Goal: Information Seeking & Learning: Check status

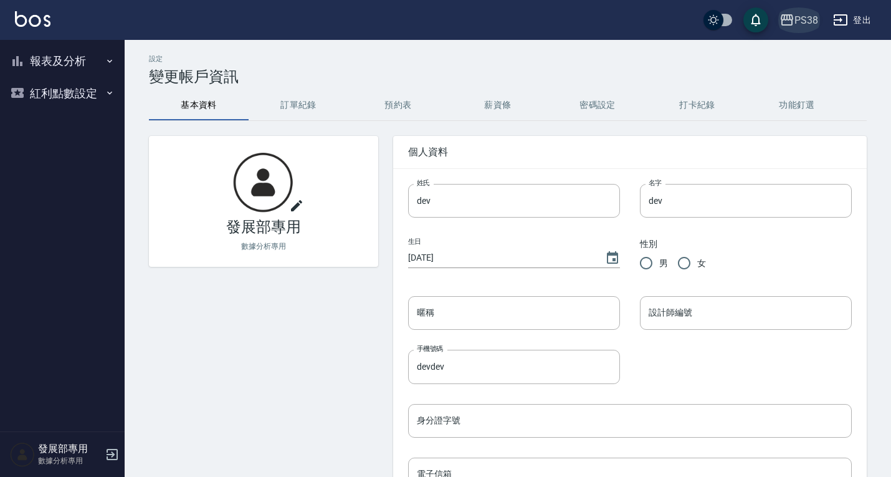
click at [796, 16] on div "PS38" at bounding box center [806, 20] width 24 height 16
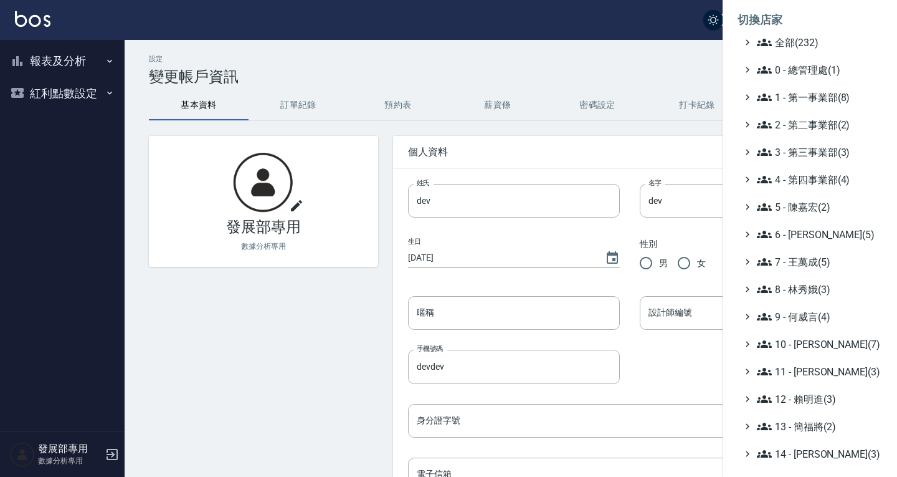
click at [802, 105] on ul "全部(232) 0 - 總管理處(1) 1 - 第一事業部(8) 2 - 第二事業部(2) 3 - 第三事業部(3) 4 - 第四事業部(4) 5 - [PE…" at bounding box center [810, 344] width 145 height 618
click at [802, 93] on span "1 - 第一事業部(8)" at bounding box center [817, 97] width 120 height 15
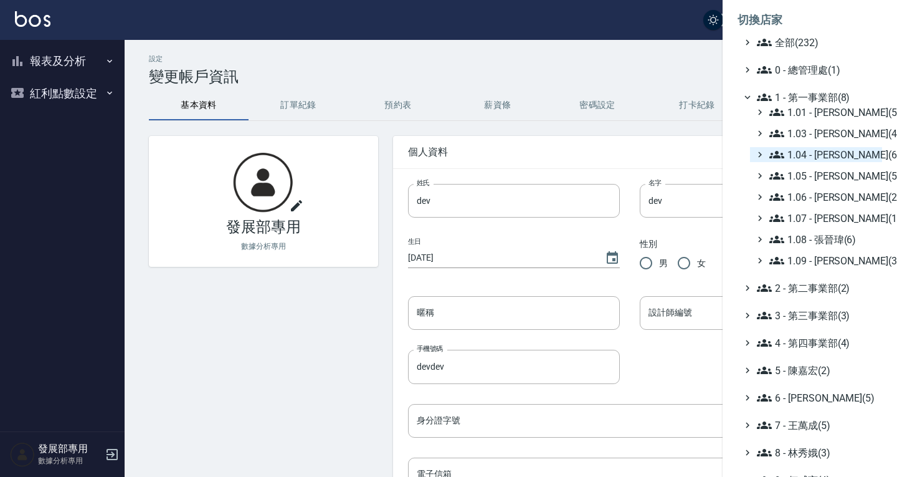
click at [822, 153] on span "1.04 - 陳敬羽(6)" at bounding box center [823, 154] width 108 height 15
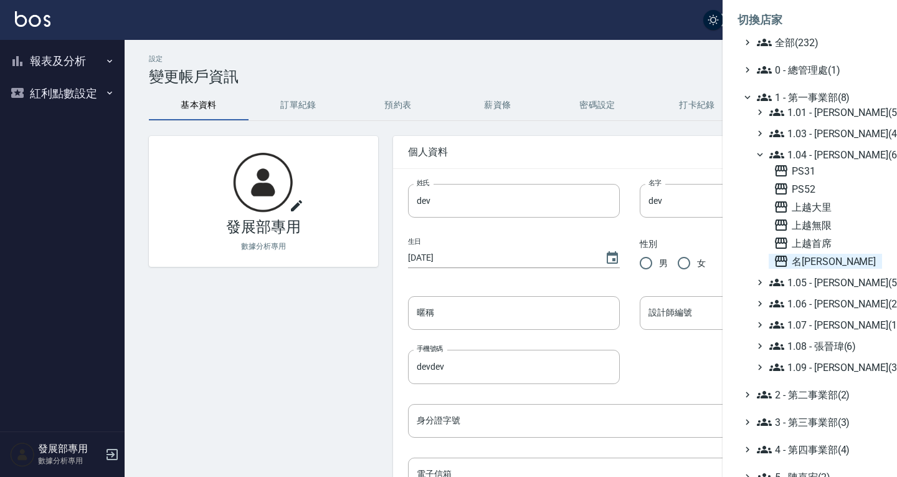
click at [830, 259] on span "名留霧峰" at bounding box center [825, 261] width 103 height 15
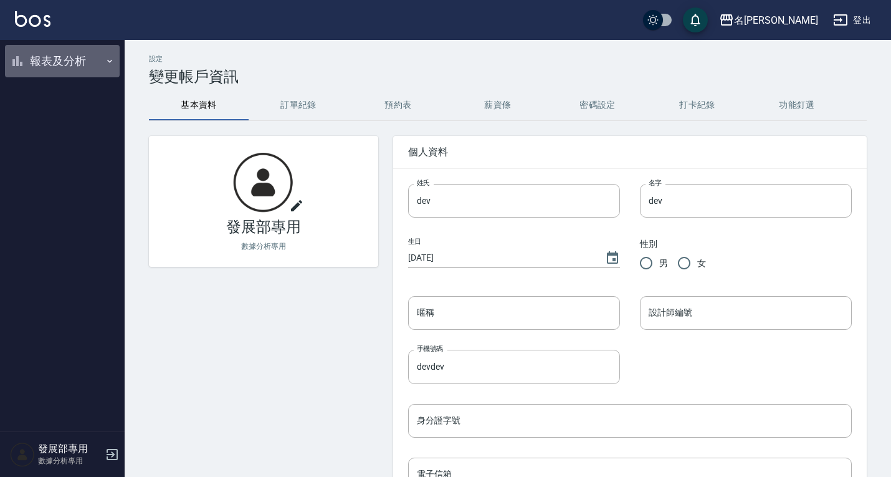
click at [67, 67] on button "報表及分析" at bounding box center [62, 61] width 115 height 32
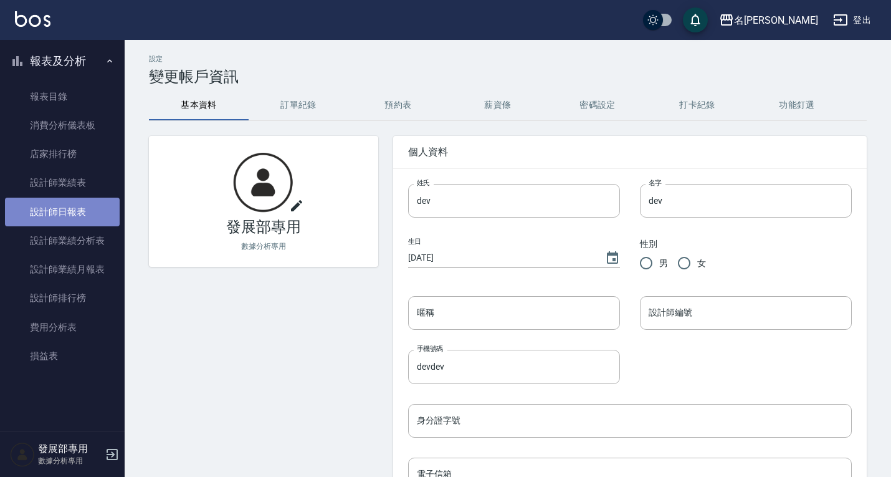
click at [76, 202] on link "設計師日報表" at bounding box center [62, 211] width 115 height 29
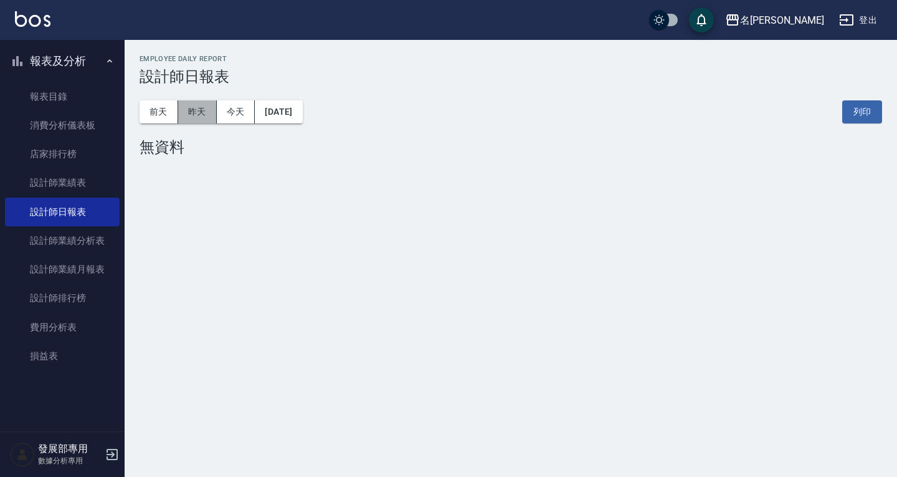
click at [202, 108] on button "昨天" at bounding box center [197, 111] width 39 height 23
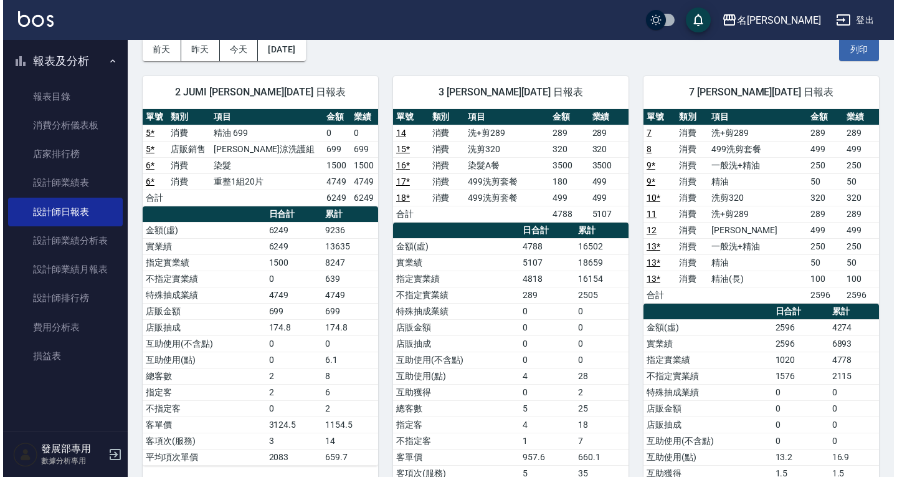
scroll to position [62, 0]
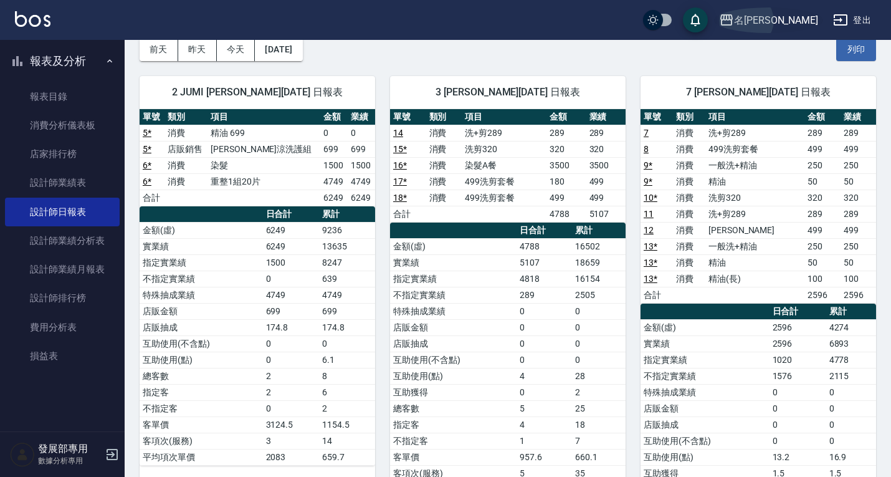
click at [784, 24] on div "名留霧峰" at bounding box center [776, 20] width 84 height 16
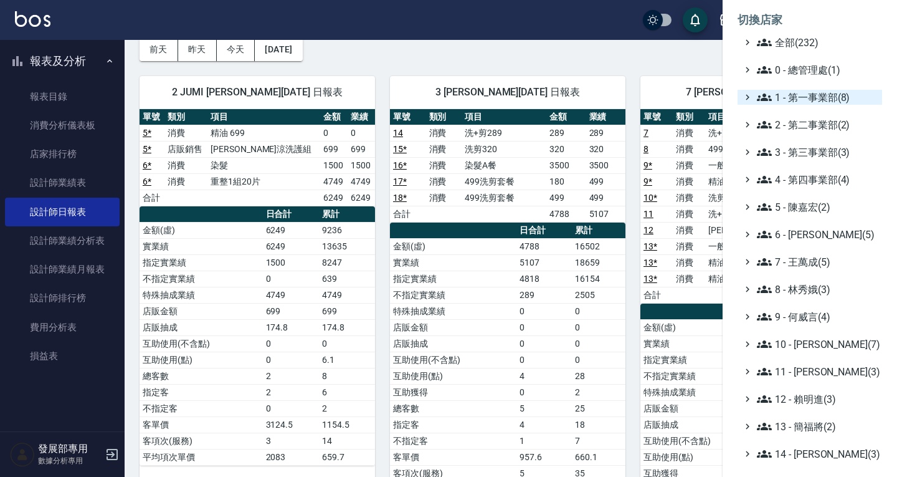
click at [811, 93] on span "1 - 第一事業部(8)" at bounding box center [817, 97] width 120 height 15
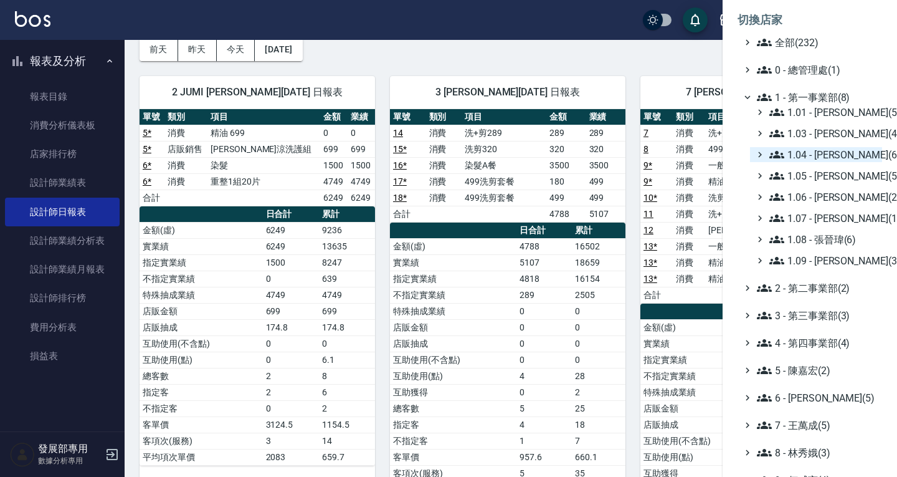
click at [820, 152] on span "1.04 - 陳敬羽(6)" at bounding box center [823, 154] width 108 height 15
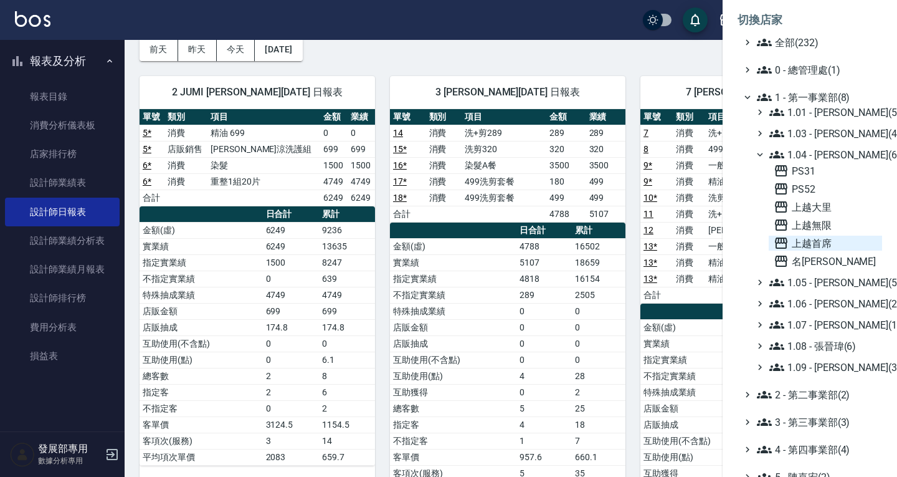
click at [821, 242] on span "上越首席" at bounding box center [825, 243] width 103 height 15
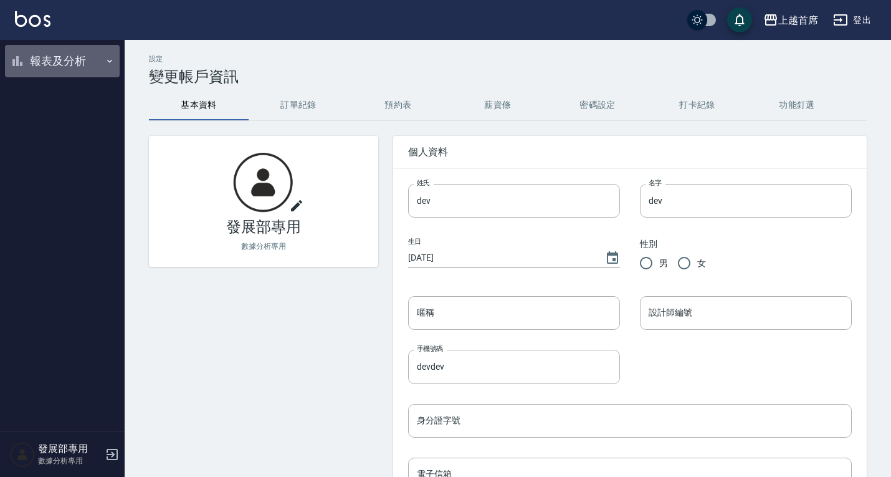
click at [59, 66] on button "報表及分析" at bounding box center [62, 61] width 115 height 32
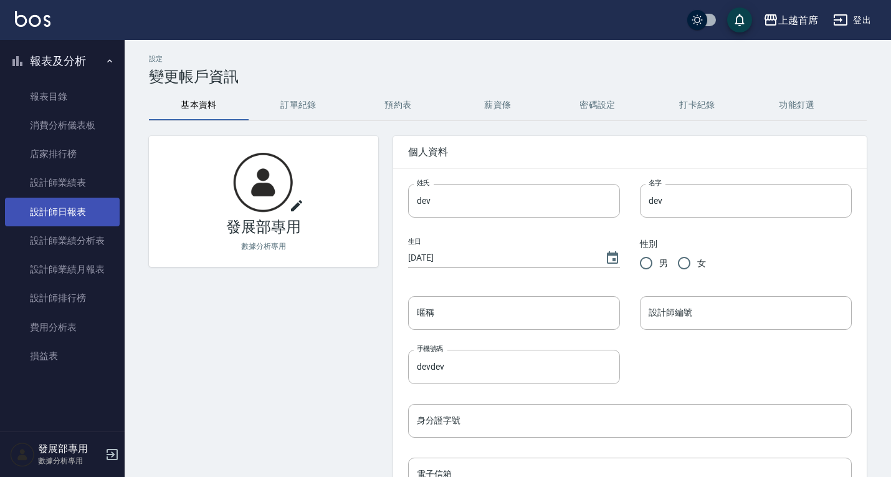
click at [76, 205] on link "設計師日報表" at bounding box center [62, 211] width 115 height 29
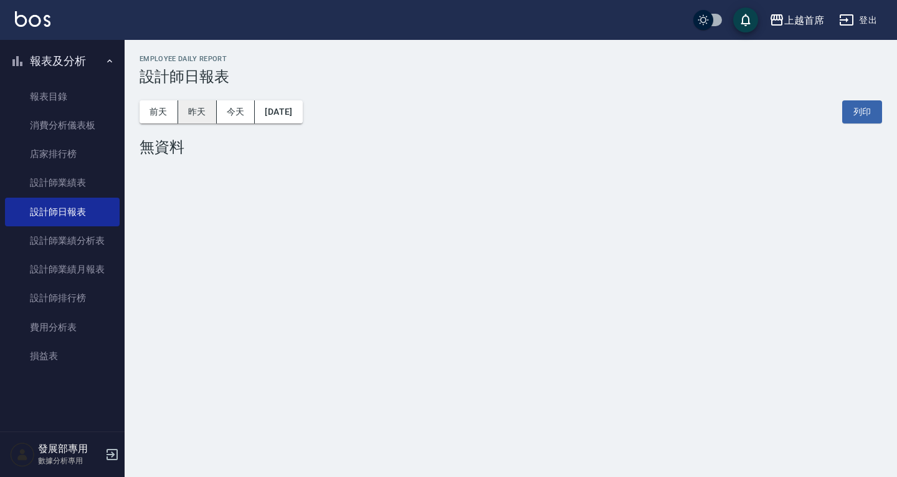
click at [216, 116] on button "昨天" at bounding box center [197, 111] width 39 height 23
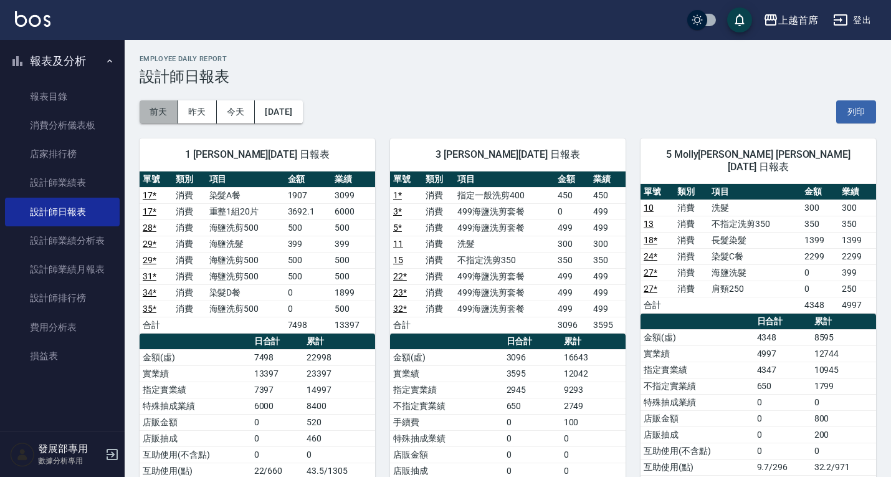
click at [151, 112] on button "前天" at bounding box center [159, 111] width 39 height 23
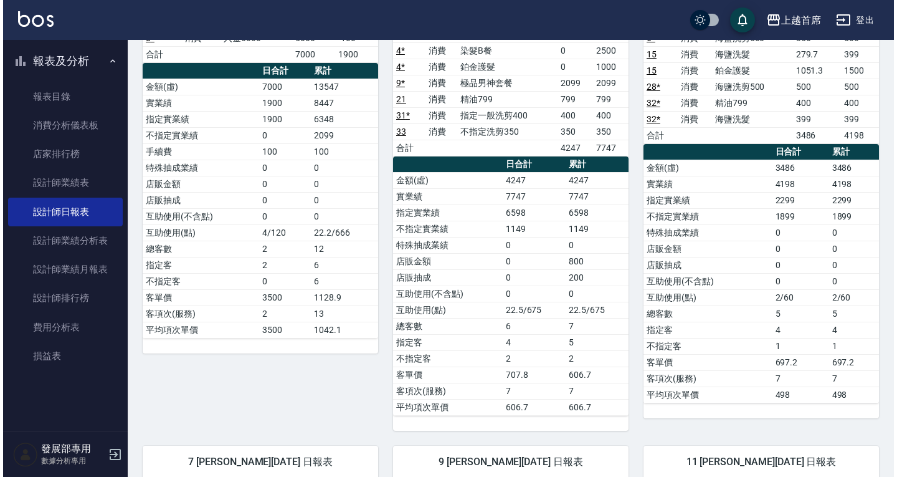
scroll to position [125, 0]
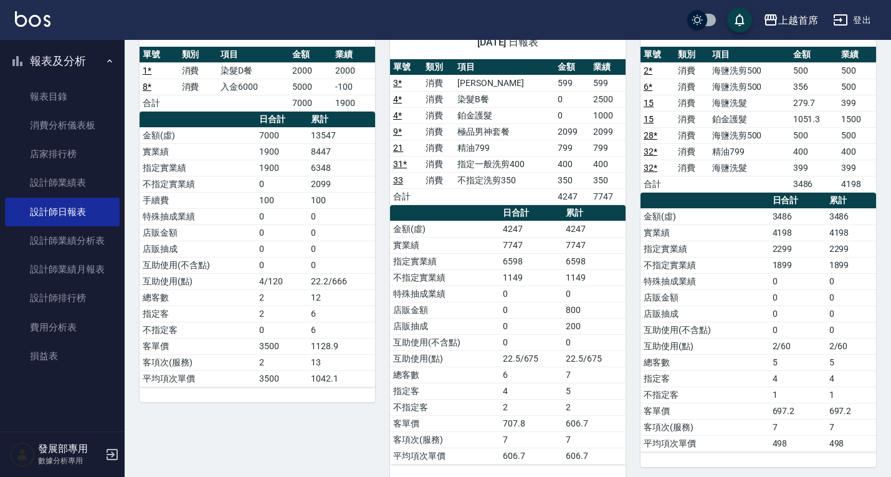
click at [778, 22] on div "上越首席" at bounding box center [798, 20] width 40 height 16
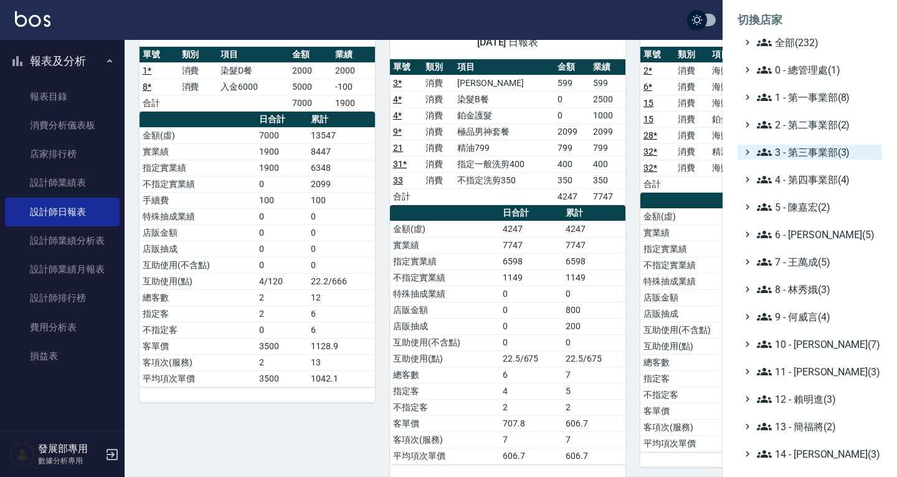
click at [809, 147] on span "3 - 第三事業部(3)" at bounding box center [817, 152] width 120 height 15
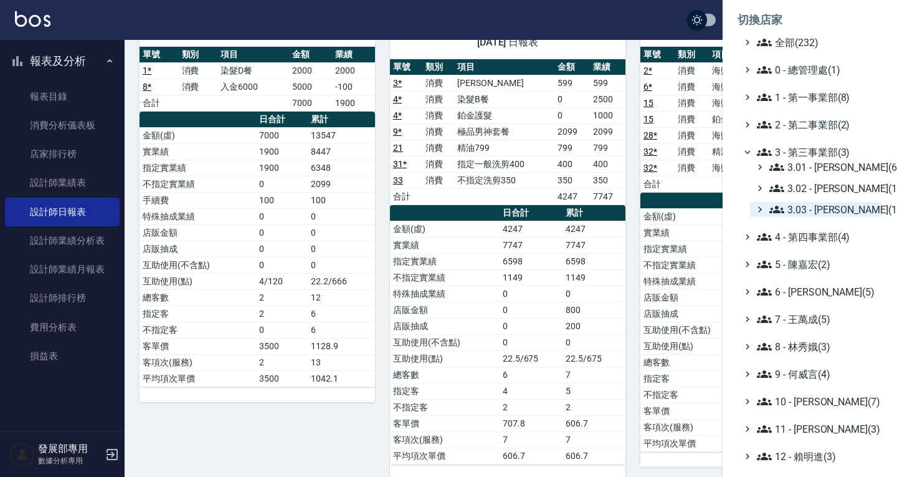
click at [811, 209] on span "3.03 - 張湘妮(1)" at bounding box center [823, 209] width 108 height 15
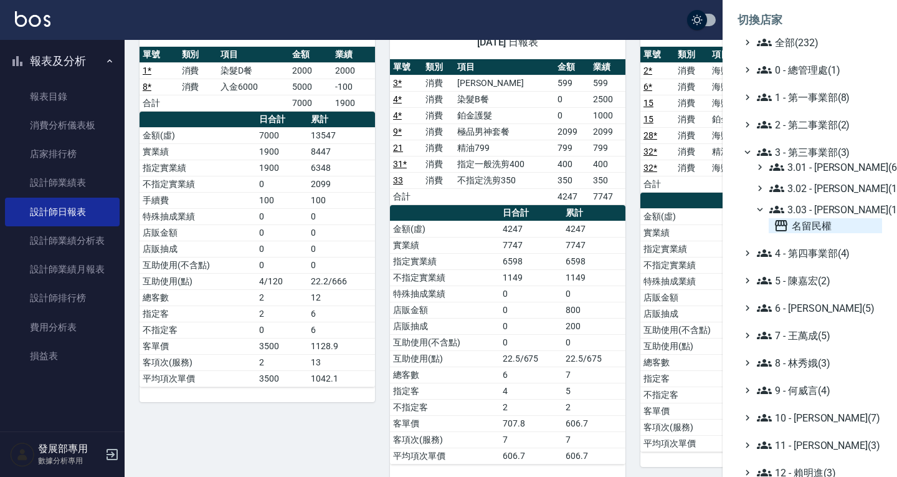
click at [817, 226] on span "名留民權" at bounding box center [825, 225] width 103 height 15
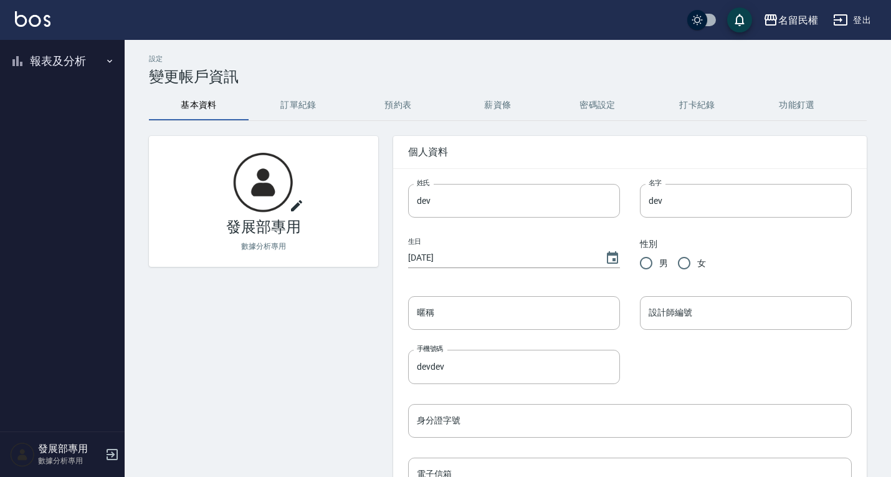
click at [40, 60] on button "報表及分析" at bounding box center [62, 61] width 115 height 32
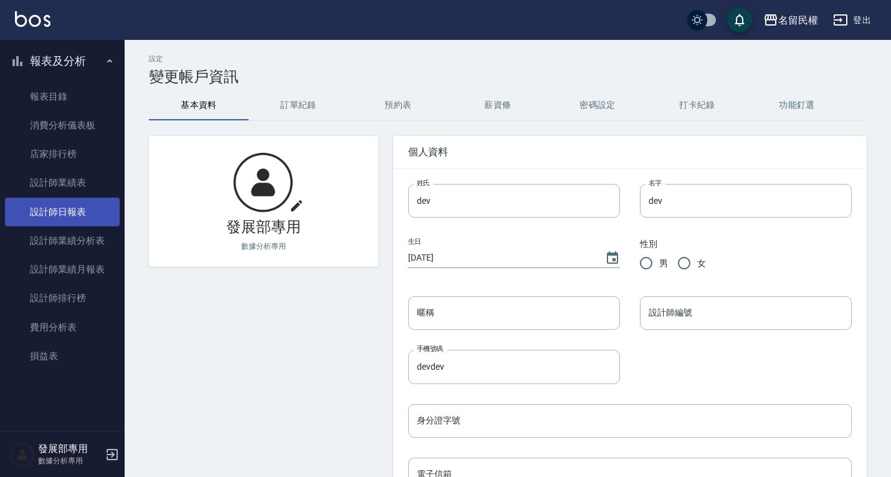
click at [79, 207] on link "設計師日報表" at bounding box center [62, 211] width 115 height 29
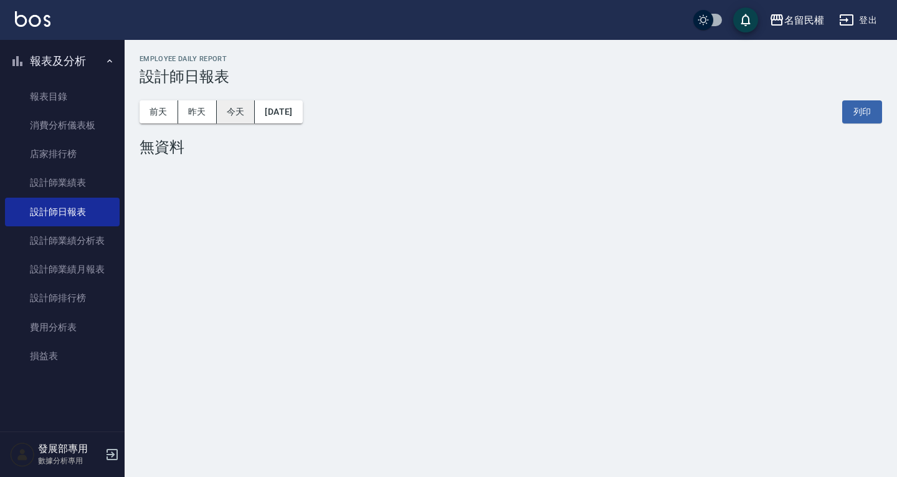
click at [247, 111] on button "今天" at bounding box center [236, 111] width 39 height 23
click at [206, 114] on button "昨天" at bounding box center [197, 111] width 39 height 23
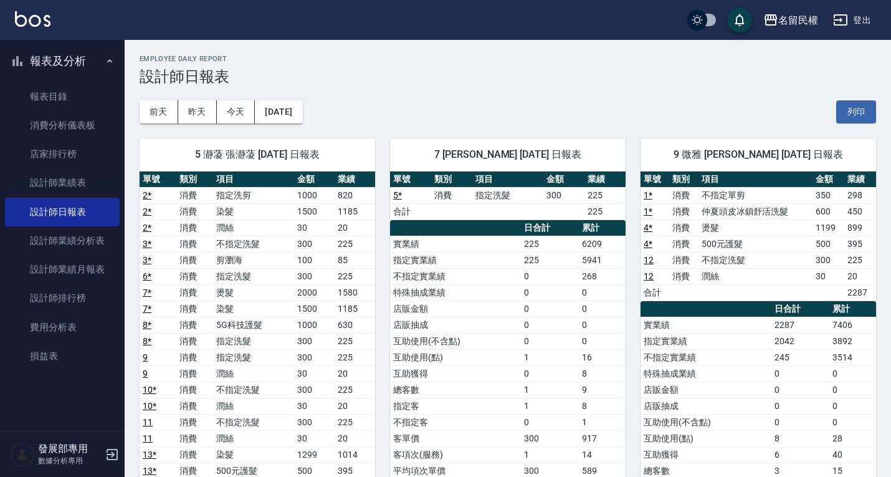
click at [775, 21] on icon "button" at bounding box center [770, 19] width 15 height 15
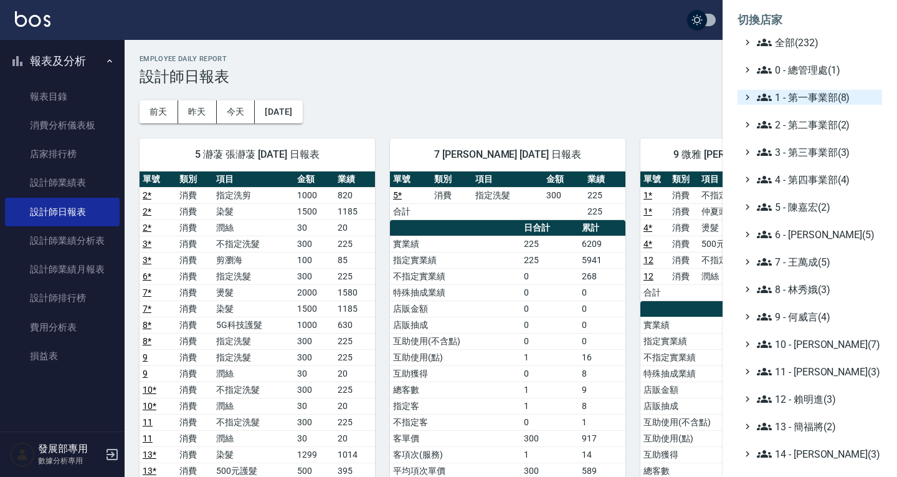
click at [788, 94] on span "1 - 第一事業部(8)" at bounding box center [817, 97] width 120 height 15
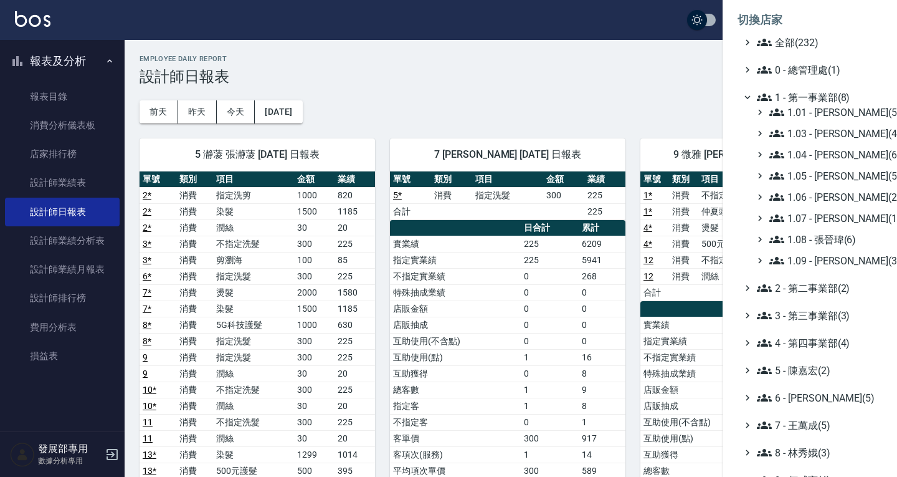
click at [802, 95] on span "1 - 第一事業部(8)" at bounding box center [817, 97] width 120 height 15
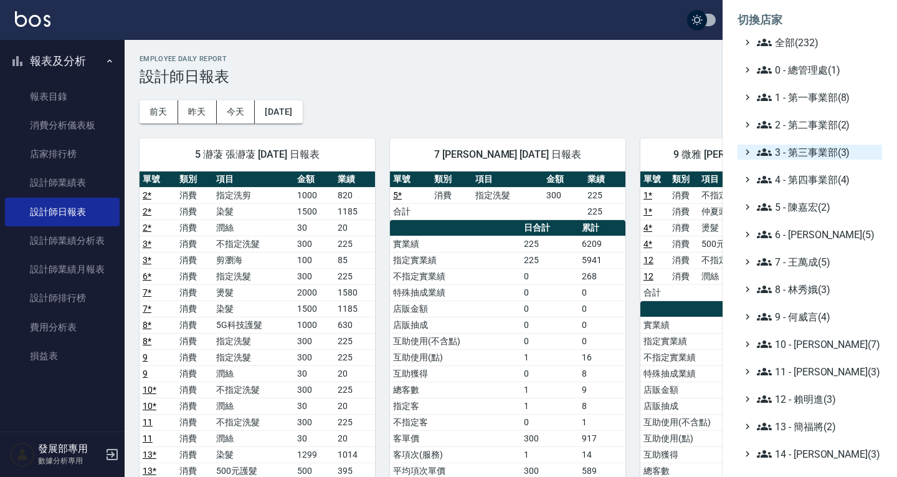
click at [811, 152] on span "3 - 第三事業部(3)" at bounding box center [817, 152] width 120 height 15
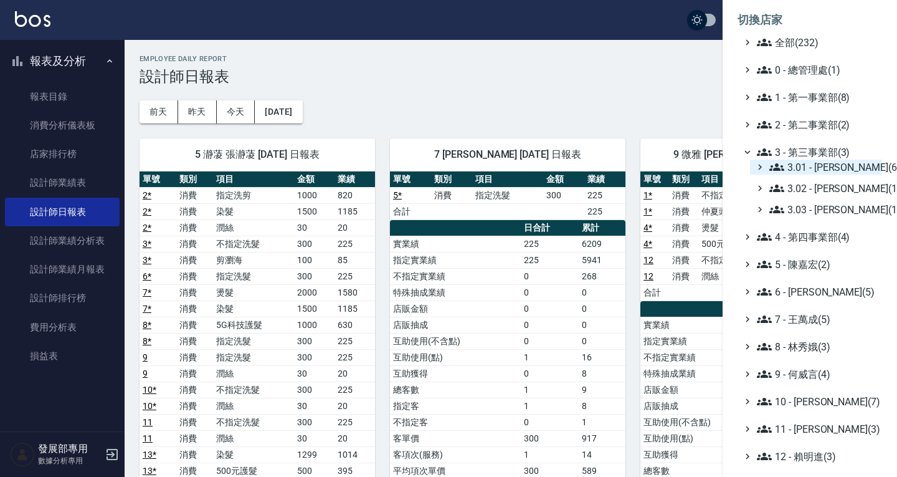
click at [827, 166] on span "3.01 - [PERSON_NAME](6)" at bounding box center [823, 166] width 108 height 15
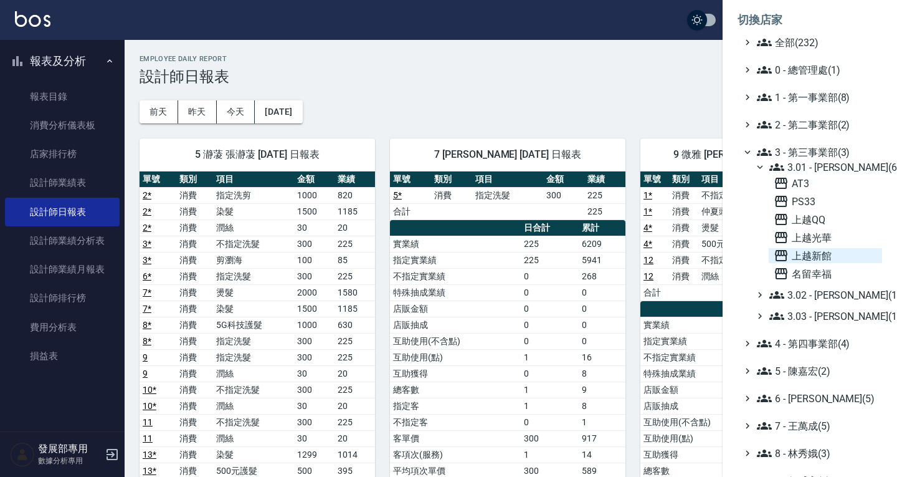
click at [829, 249] on span "上越新館" at bounding box center [825, 255] width 103 height 15
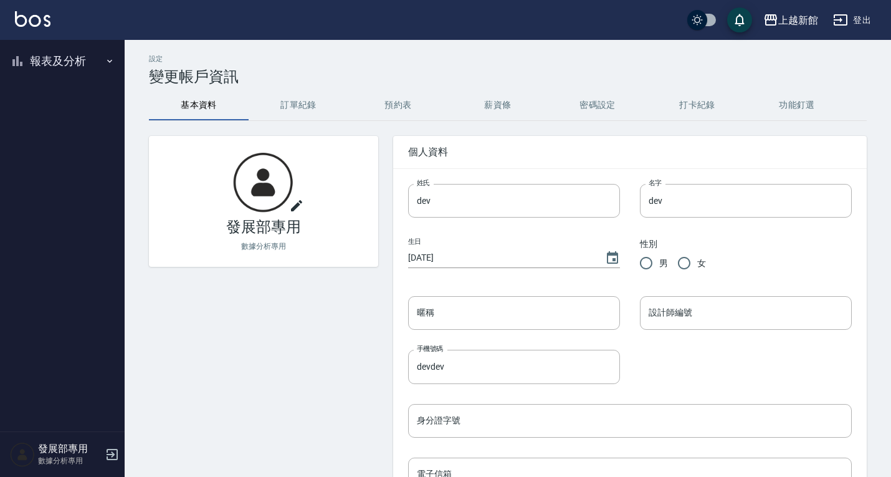
click at [52, 77] on button "報表及分析" at bounding box center [62, 61] width 115 height 32
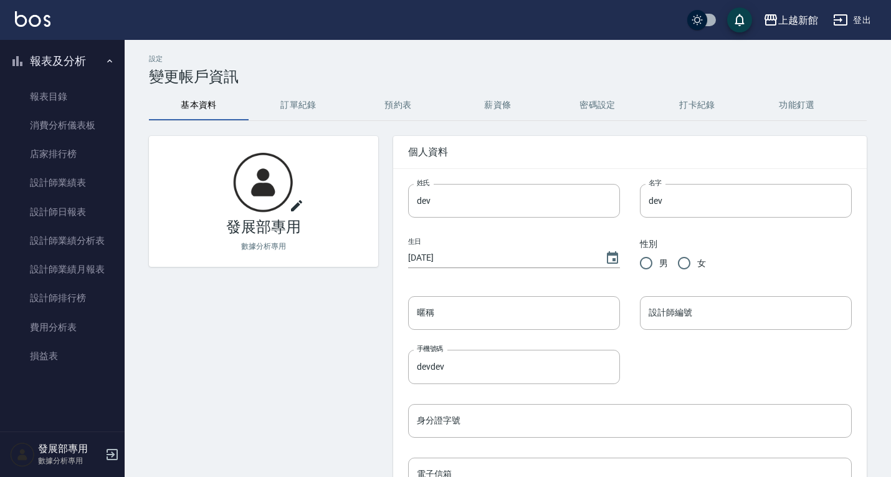
click at [49, 72] on button "報表及分析" at bounding box center [62, 61] width 115 height 32
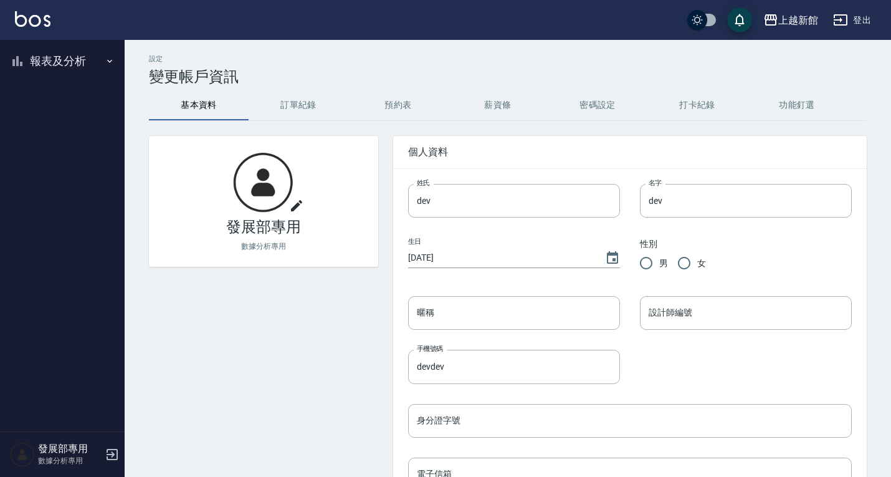
click at [49, 72] on button "報表及分析" at bounding box center [62, 61] width 115 height 32
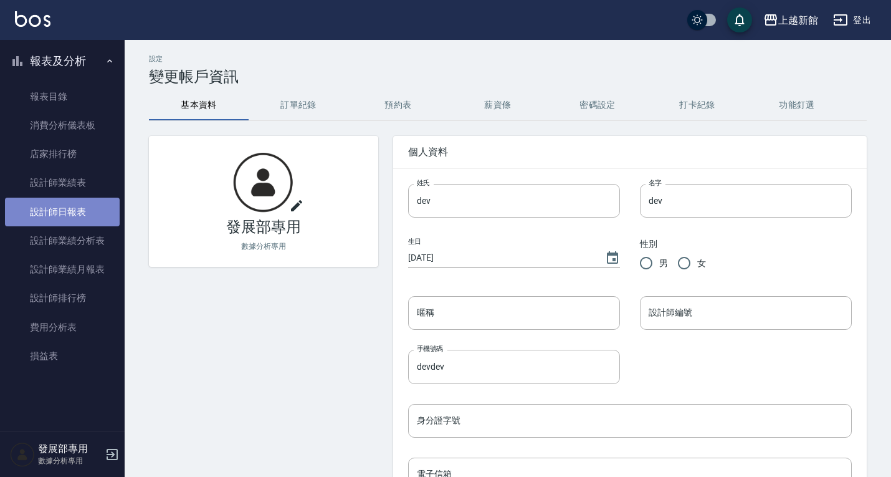
click at [79, 212] on link "設計師日報表" at bounding box center [62, 211] width 115 height 29
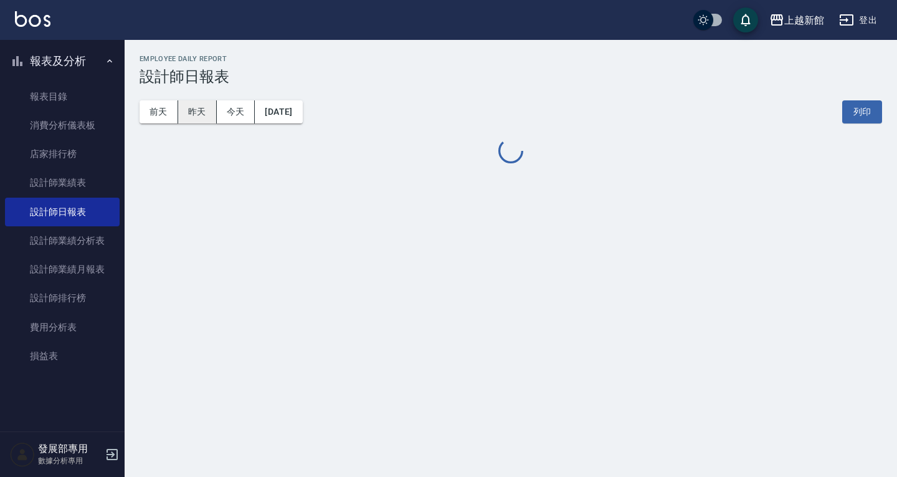
click at [211, 115] on button "昨天" at bounding box center [197, 111] width 39 height 23
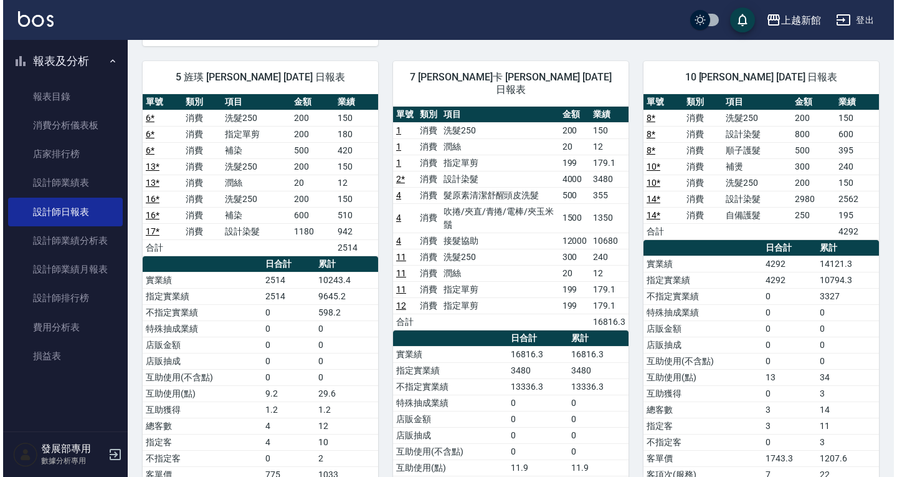
scroll to position [502, 0]
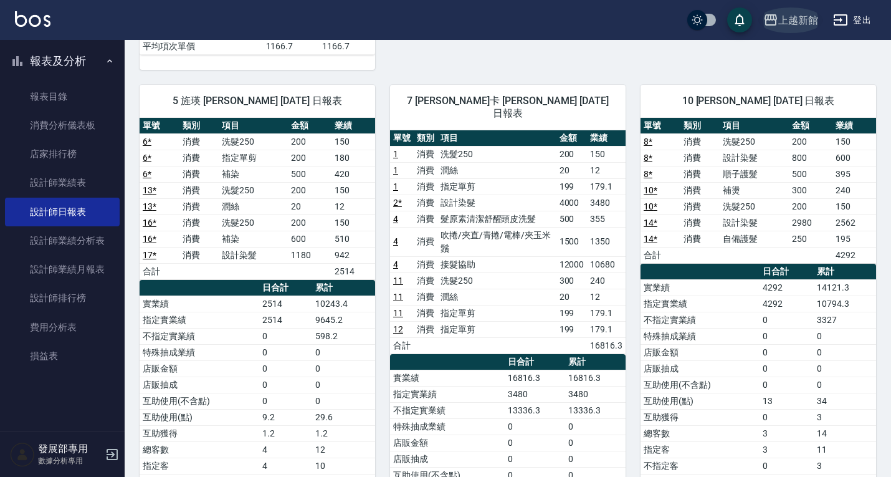
click at [778, 18] on div "上越新館" at bounding box center [798, 20] width 40 height 16
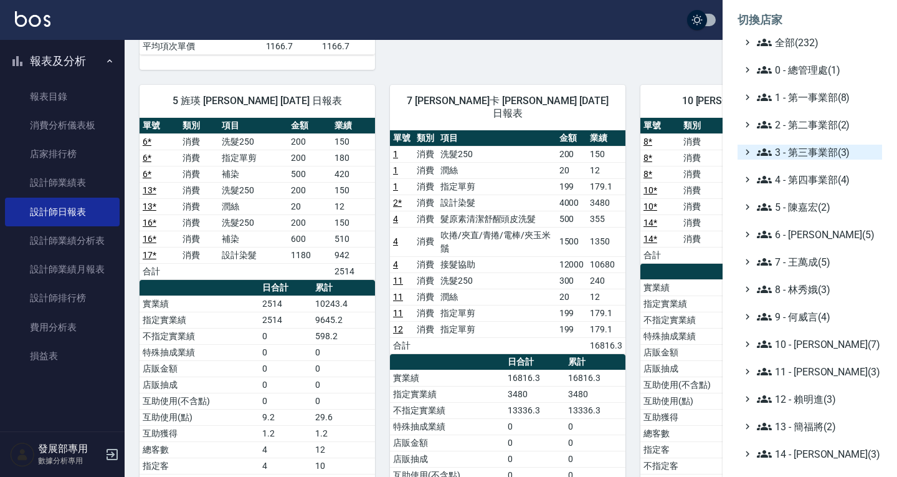
click at [803, 150] on span "3 - 第三事業部(3)" at bounding box center [817, 152] width 120 height 15
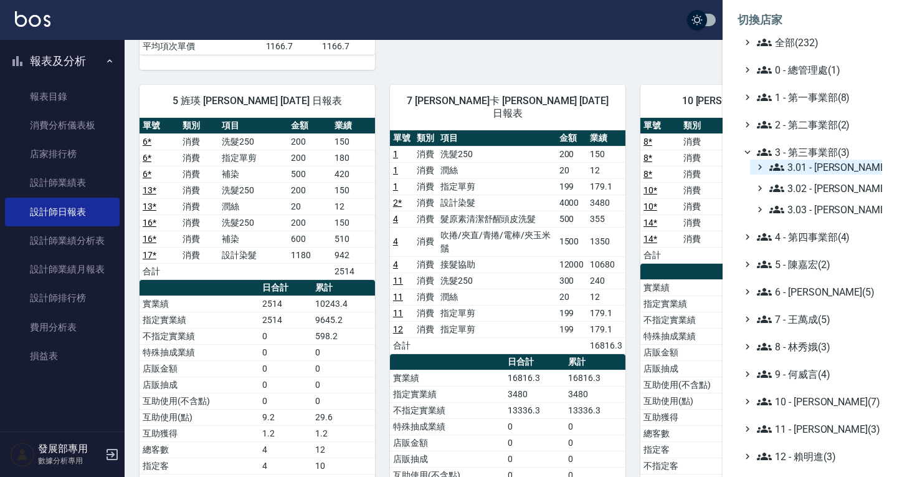
click at [809, 162] on span "3.01 - [PERSON_NAME](6)" at bounding box center [823, 166] width 108 height 15
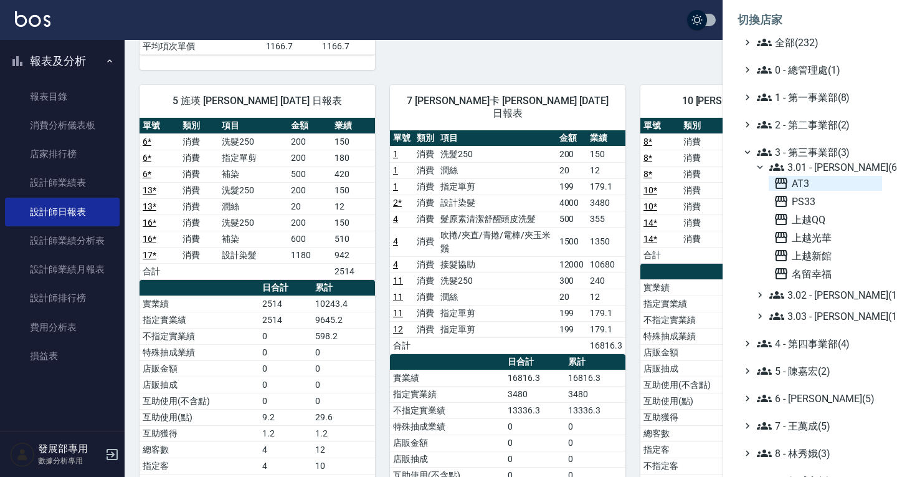
click at [802, 183] on span "AT3" at bounding box center [825, 183] width 103 height 15
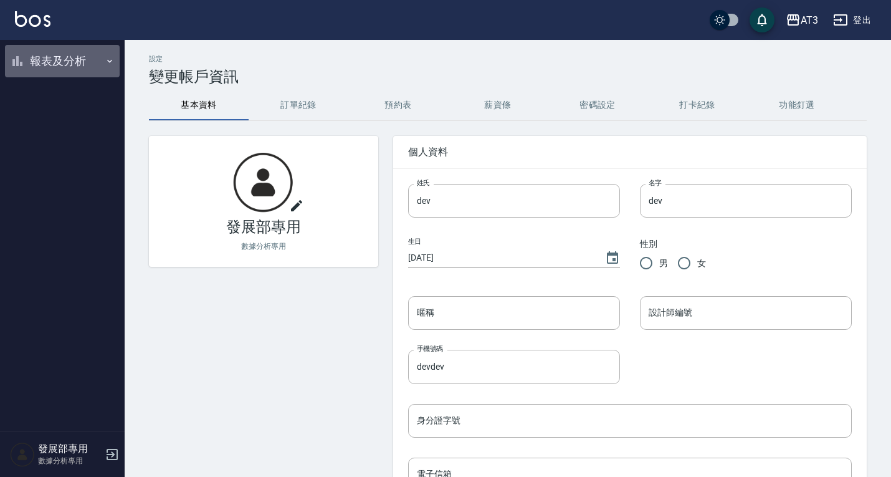
click at [68, 60] on button "報表及分析" at bounding box center [62, 61] width 115 height 32
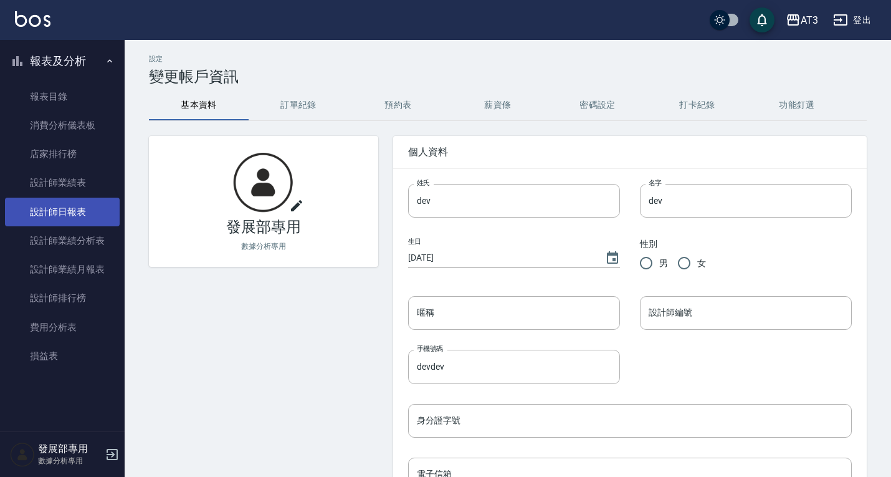
drag, startPoint x: 60, startPoint y: 201, endPoint x: 75, endPoint y: 197, distance: 15.4
click at [60, 201] on link "設計師日報表" at bounding box center [62, 211] width 115 height 29
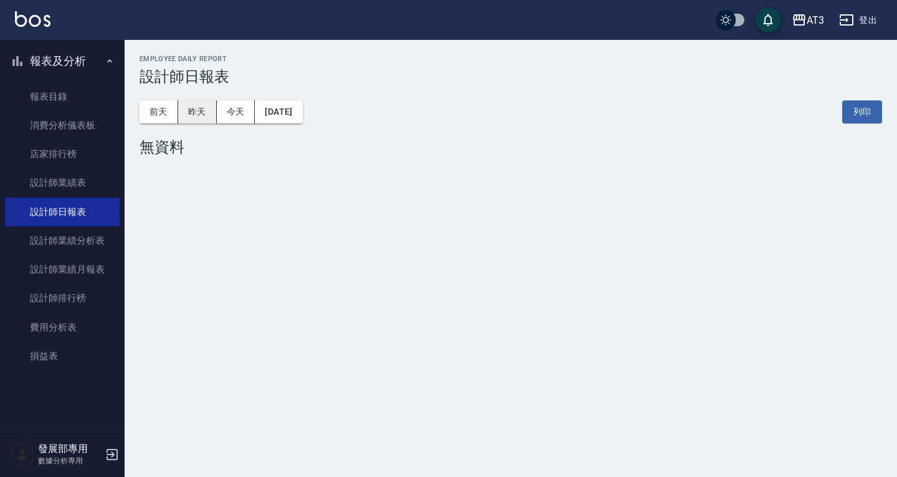
click at [210, 108] on button "昨天" at bounding box center [197, 111] width 39 height 23
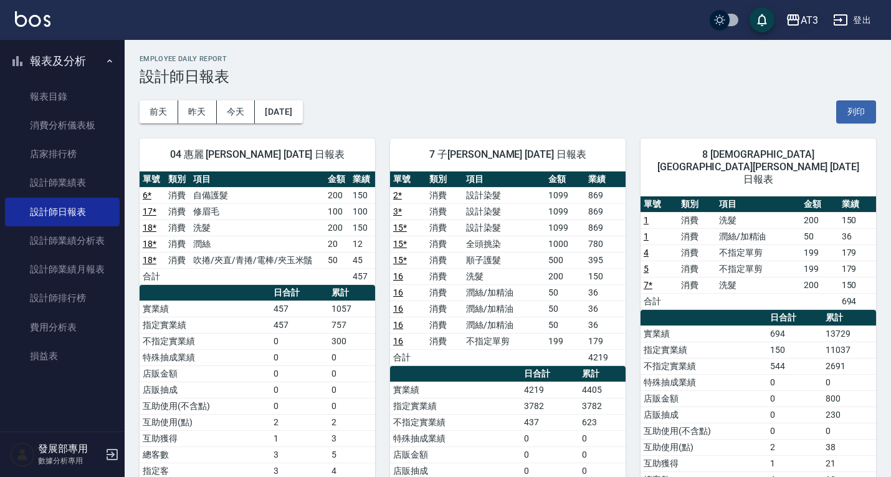
click at [803, 22] on div "AT3" at bounding box center [809, 20] width 17 height 16
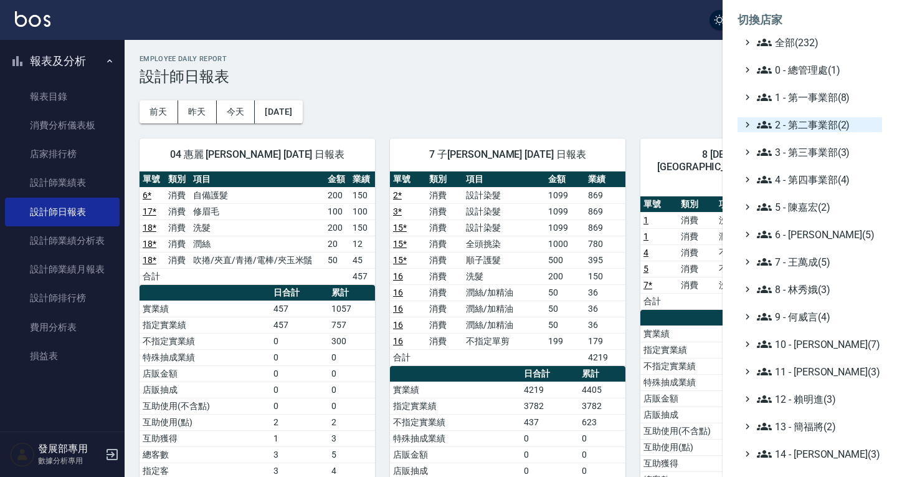
click at [806, 124] on span "2 - 第二事業部(2)" at bounding box center [817, 124] width 120 height 15
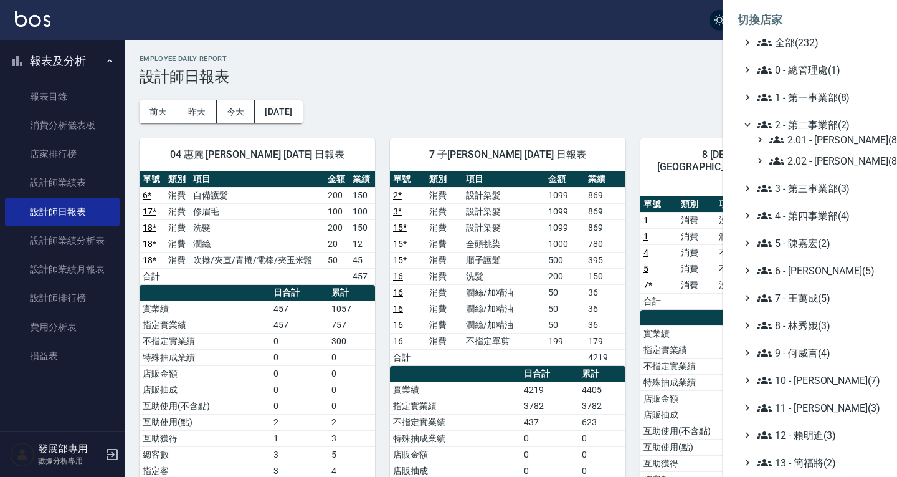
click at [819, 150] on div "2.01 - 李思敏(8) 2.02 - 何恭霖(8)" at bounding box center [816, 150] width 132 height 36
click at [817, 161] on span "2.02 - 何恭霖(8)" at bounding box center [823, 160] width 108 height 15
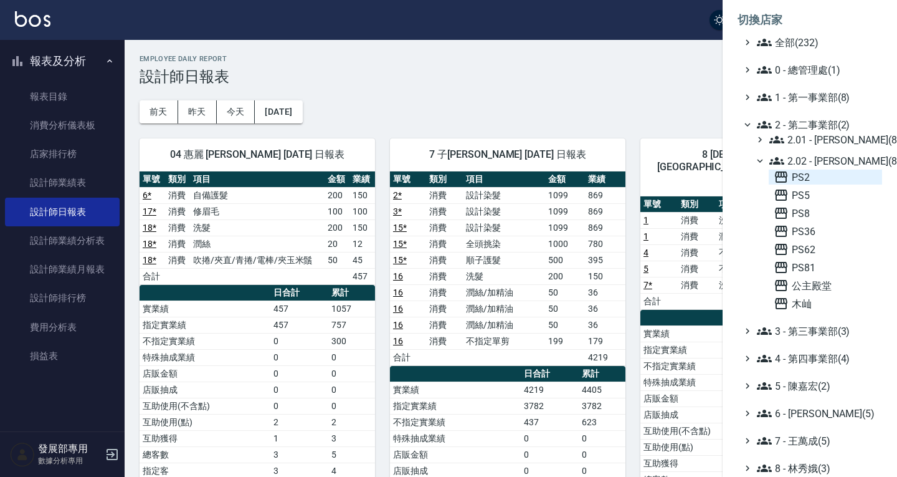
click at [822, 172] on span "PS2" at bounding box center [825, 176] width 103 height 15
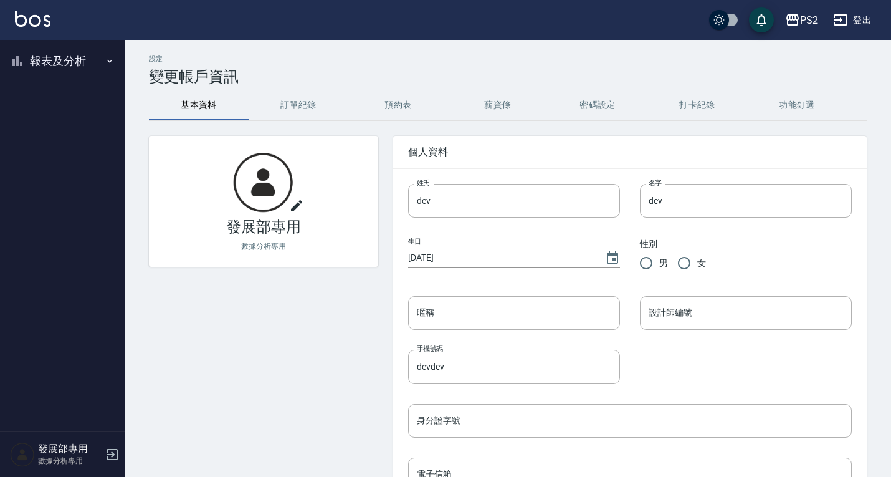
click at [66, 64] on button "報表及分析" at bounding box center [62, 61] width 115 height 32
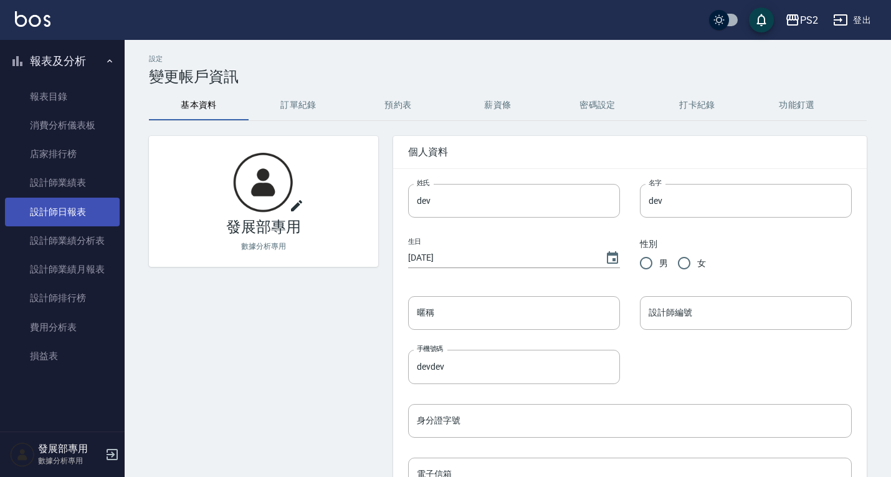
click at [91, 227] on link "設計師業績分析表" at bounding box center [62, 240] width 115 height 29
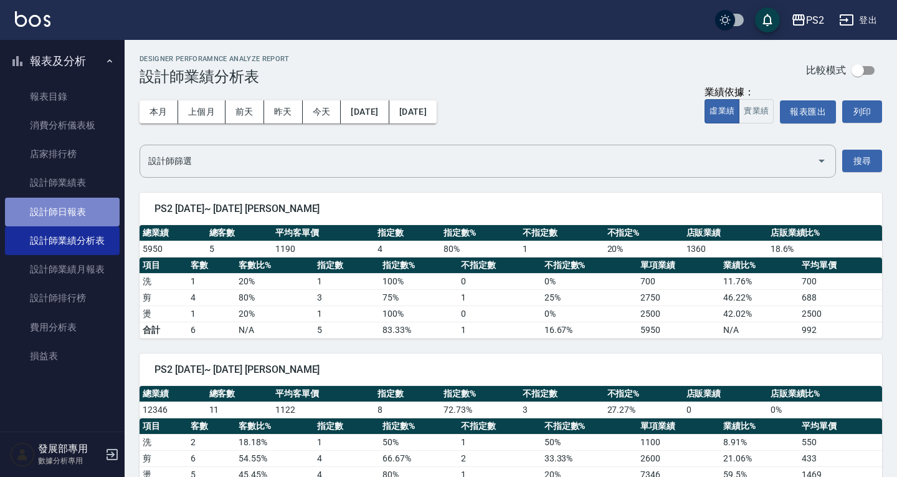
click at [90, 209] on link "設計師日報表" at bounding box center [62, 211] width 115 height 29
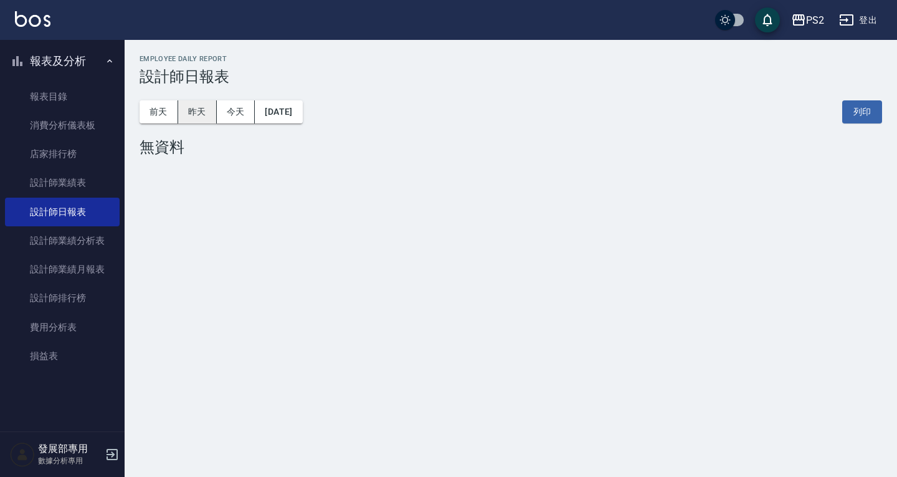
click at [194, 107] on button "昨天" at bounding box center [197, 111] width 39 height 23
click at [241, 114] on button "今天" at bounding box center [236, 111] width 39 height 23
click at [189, 105] on button "昨天" at bounding box center [197, 111] width 39 height 23
click at [158, 113] on button "前天" at bounding box center [159, 111] width 39 height 23
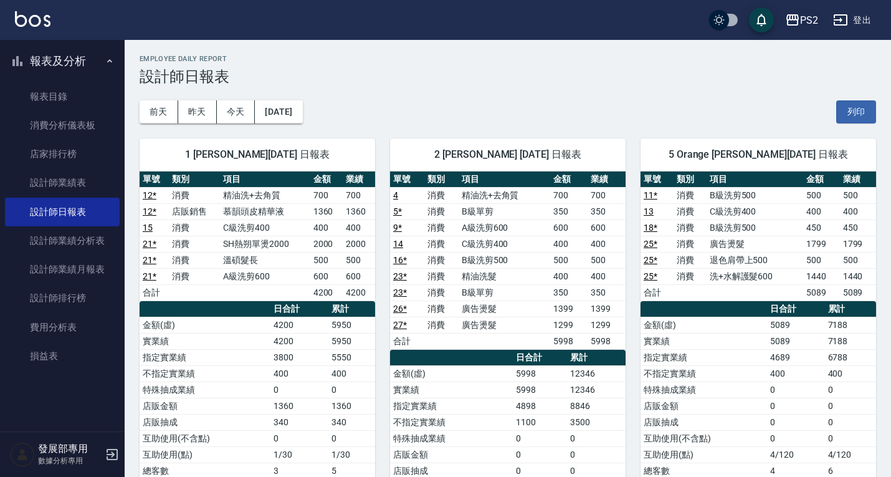
click at [794, 23] on icon "button" at bounding box center [792, 19] width 15 height 15
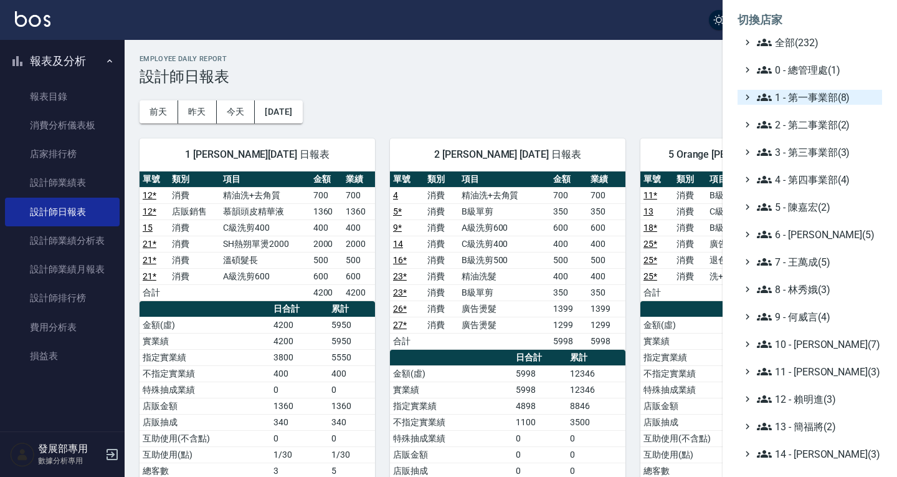
click at [830, 94] on span "1 - 第一事業部(8)" at bounding box center [817, 97] width 120 height 15
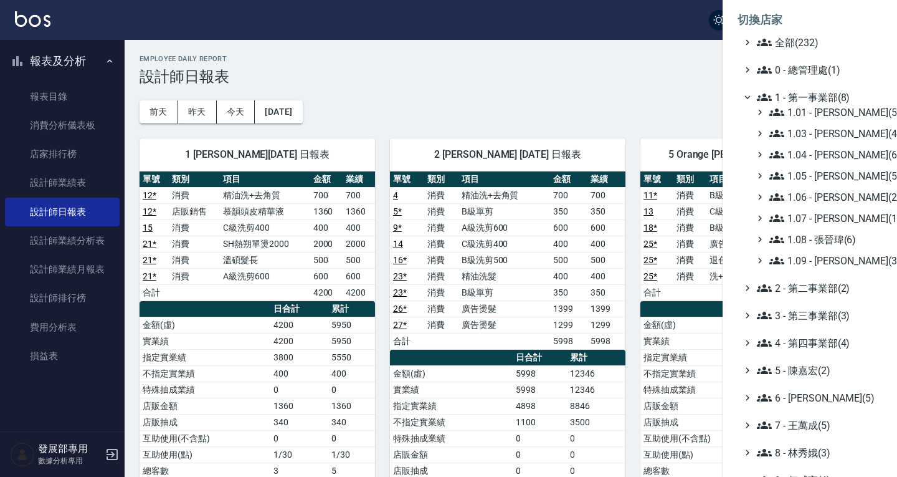
click at [789, 95] on span "1 - 第一事業部(8)" at bounding box center [817, 97] width 120 height 15
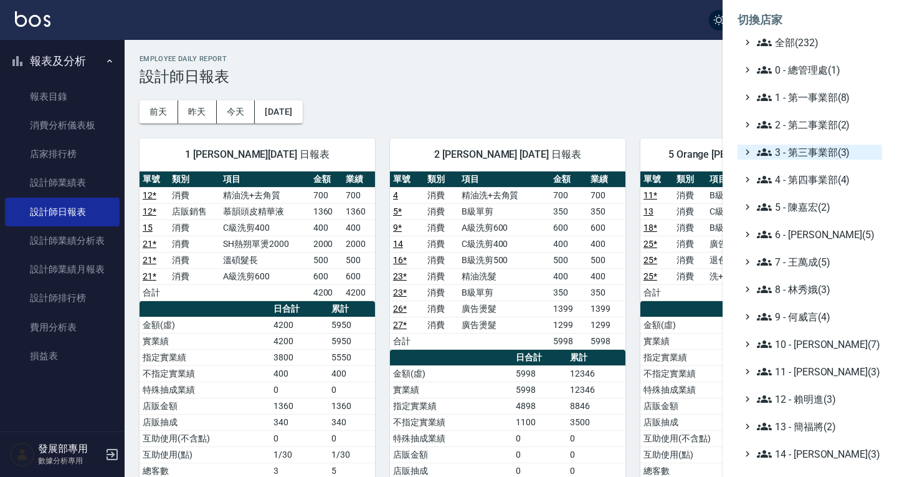
click at [806, 151] on span "3 - 第三事業部(3)" at bounding box center [817, 152] width 120 height 15
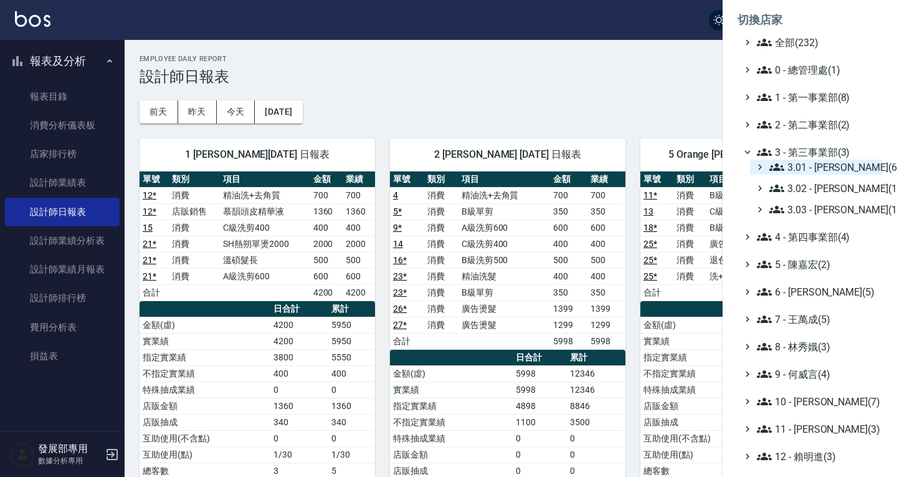
click at [816, 171] on span "3.01 - [PERSON_NAME](6)" at bounding box center [823, 166] width 108 height 15
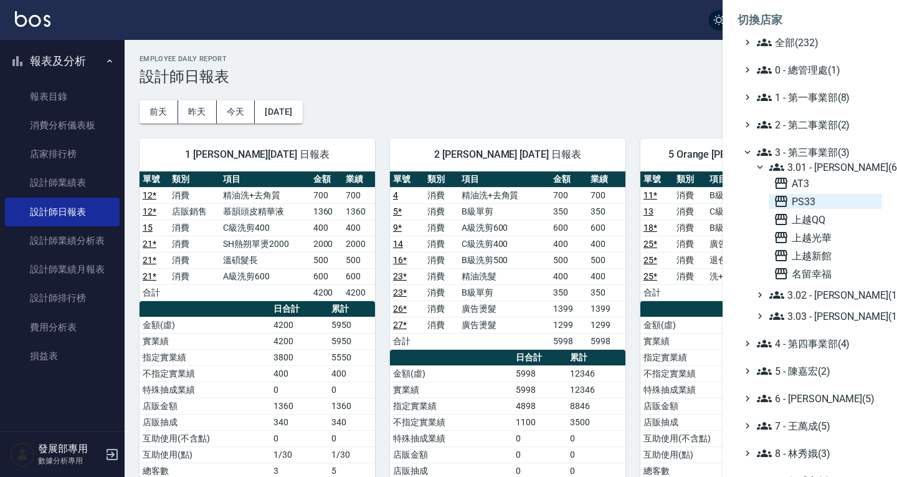
click at [817, 204] on span "PS33" at bounding box center [825, 201] width 103 height 15
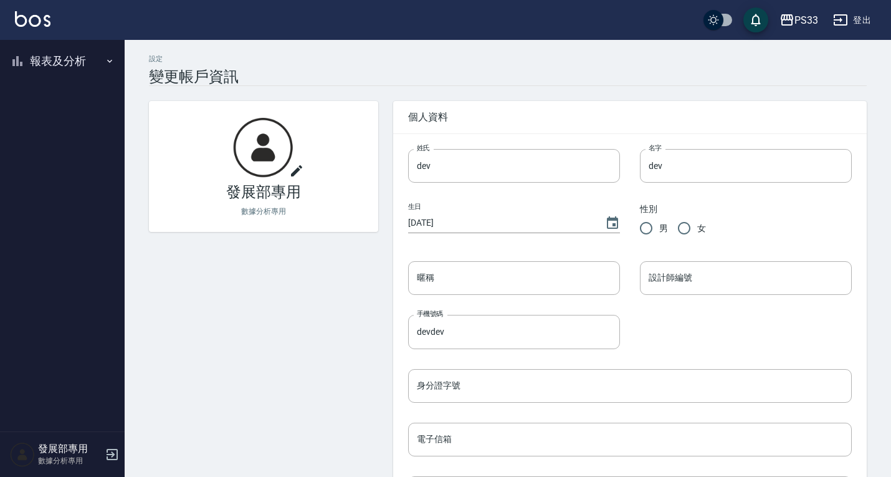
drag, startPoint x: 13, startPoint y: 17, endPoint x: 50, endPoint y: 67, distance: 62.4
click at [50, 67] on button "報表及分析" at bounding box center [62, 61] width 115 height 32
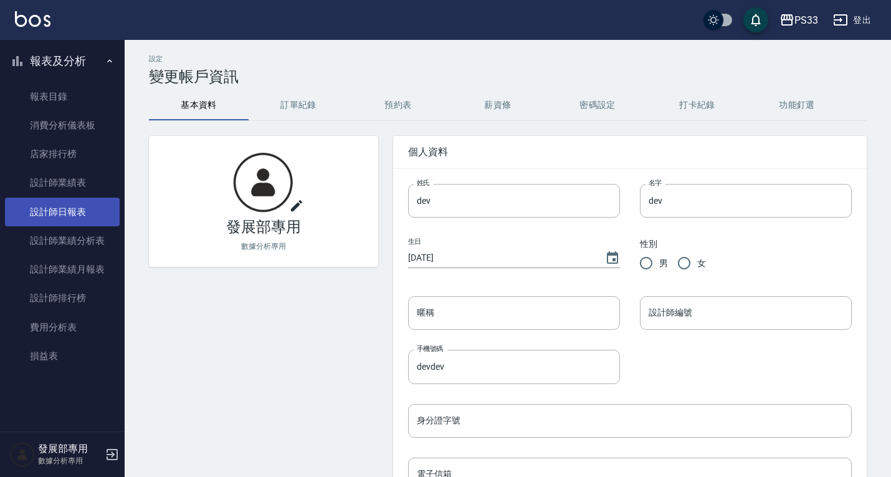
click at [72, 209] on link "設計師日報表" at bounding box center [62, 211] width 115 height 29
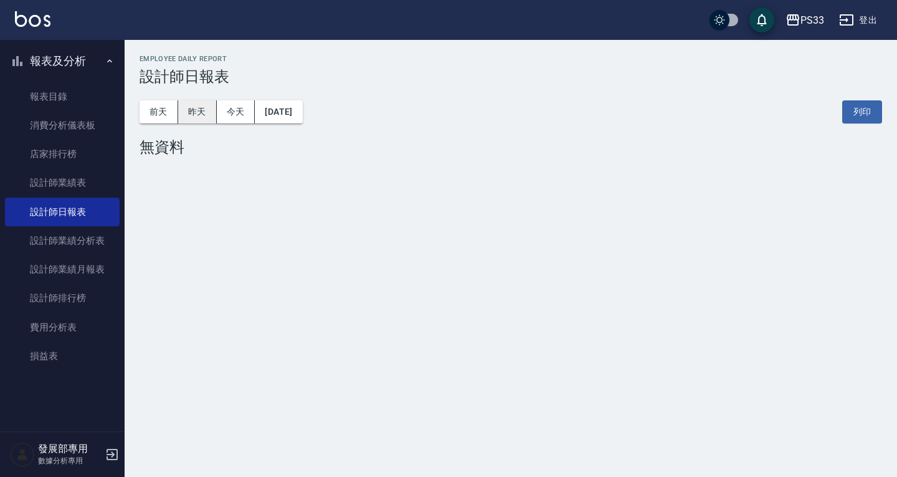
click at [197, 112] on button "昨天" at bounding box center [197, 111] width 39 height 23
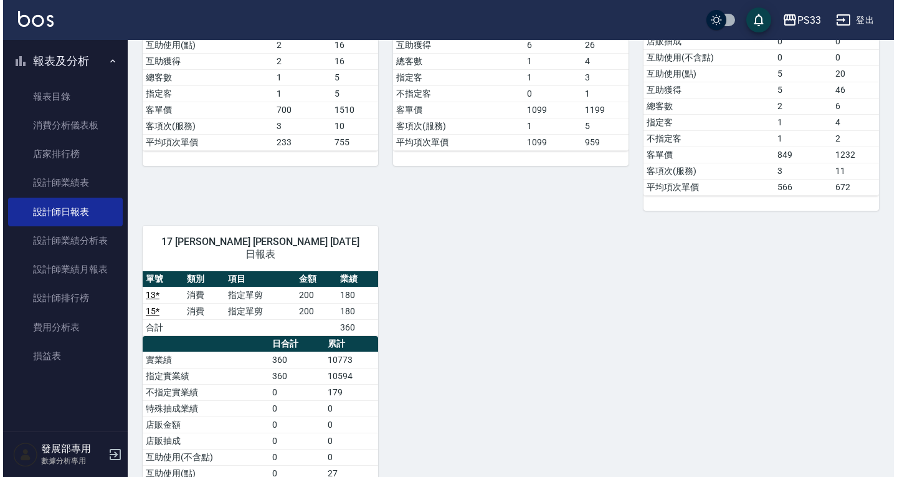
scroll to position [872, 0]
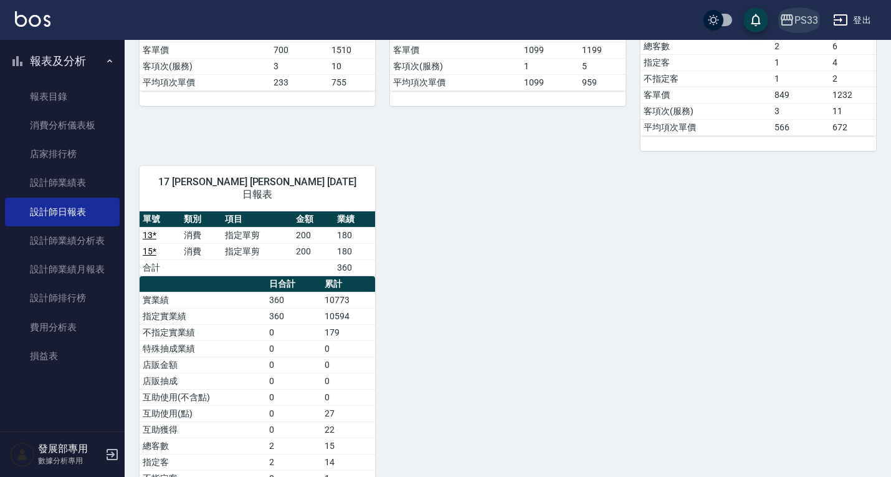
click at [806, 24] on div "PS33" at bounding box center [806, 20] width 24 height 16
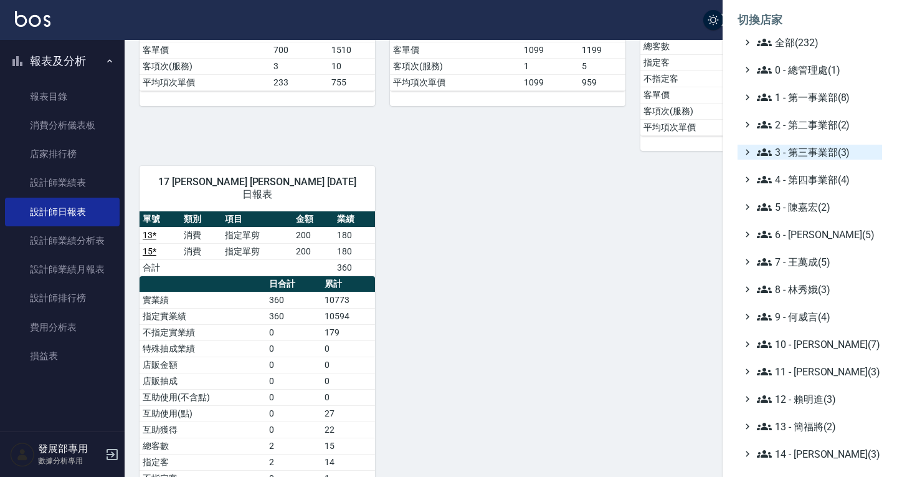
click at [805, 145] on span "3 - 第三事業部(3)" at bounding box center [817, 152] width 120 height 15
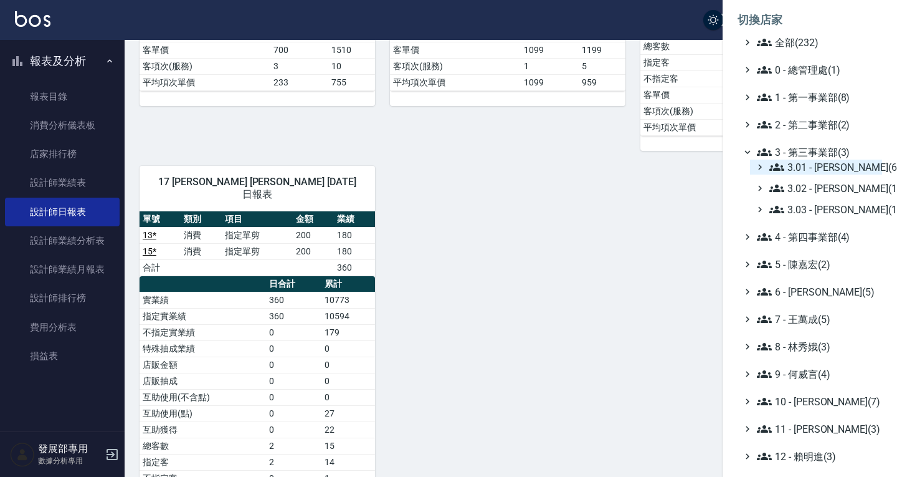
click at [806, 162] on span "3.01 - [PERSON_NAME](6)" at bounding box center [823, 166] width 108 height 15
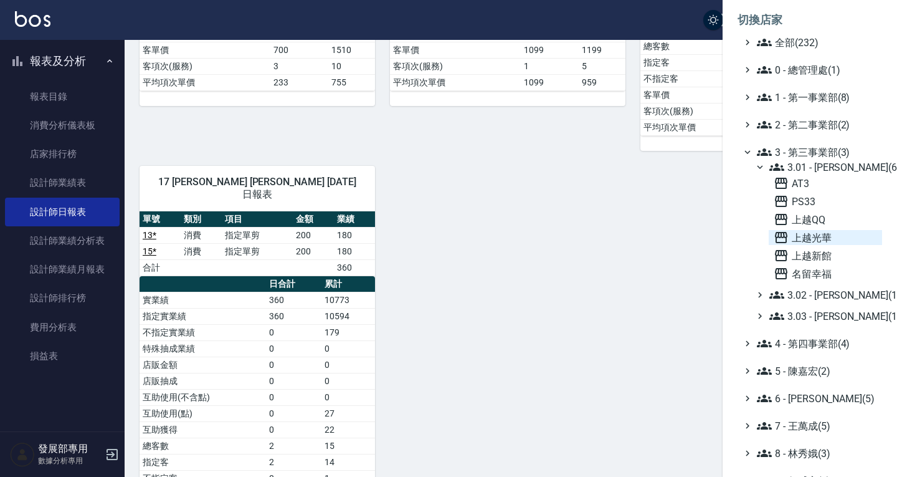
click at [816, 237] on span "上越光華" at bounding box center [825, 237] width 103 height 15
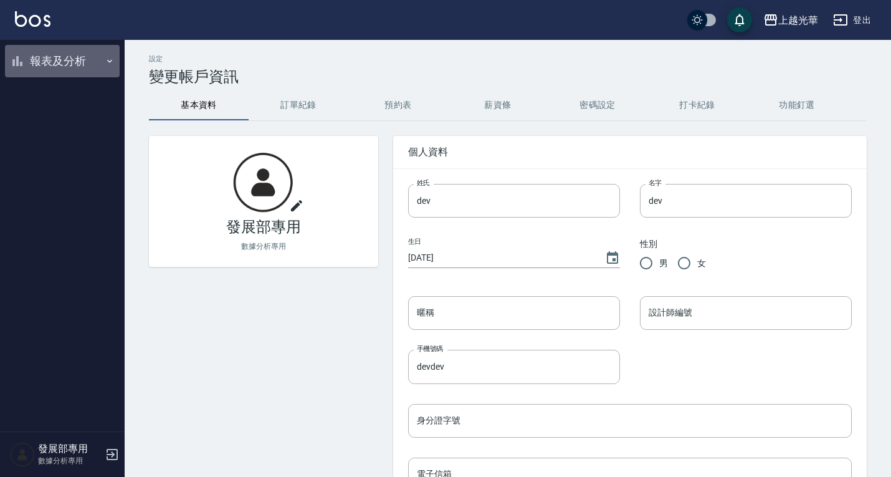
click at [82, 74] on button "報表及分析" at bounding box center [62, 61] width 115 height 32
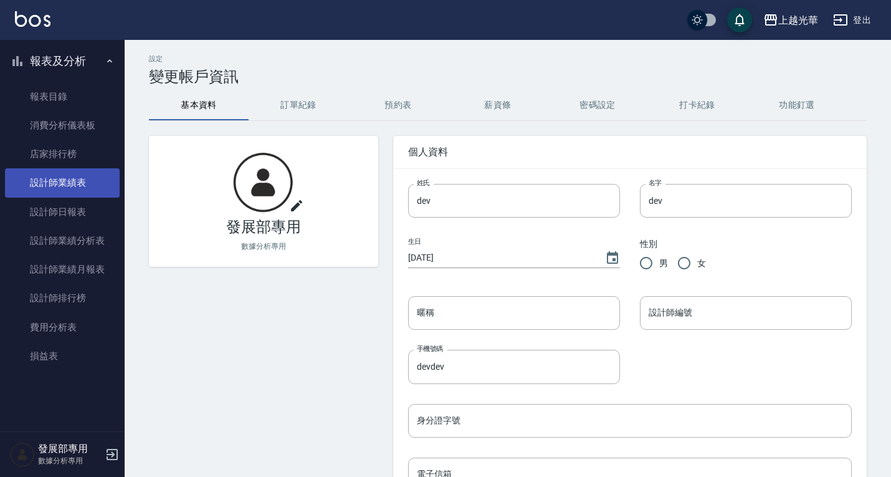
drag, startPoint x: 108, startPoint y: 215, endPoint x: 118, endPoint y: 195, distance: 22.0
click at [108, 215] on link "設計師日報表" at bounding box center [62, 211] width 115 height 29
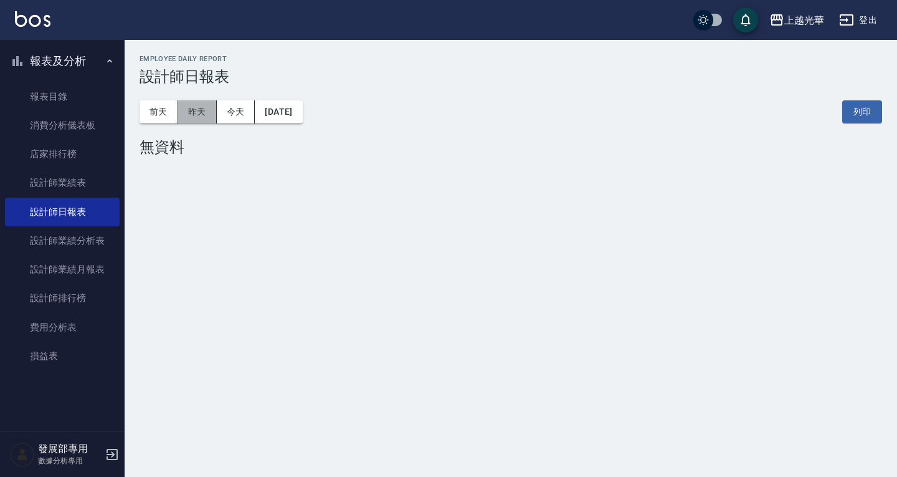
click at [194, 115] on button "昨天" at bounding box center [197, 111] width 39 height 23
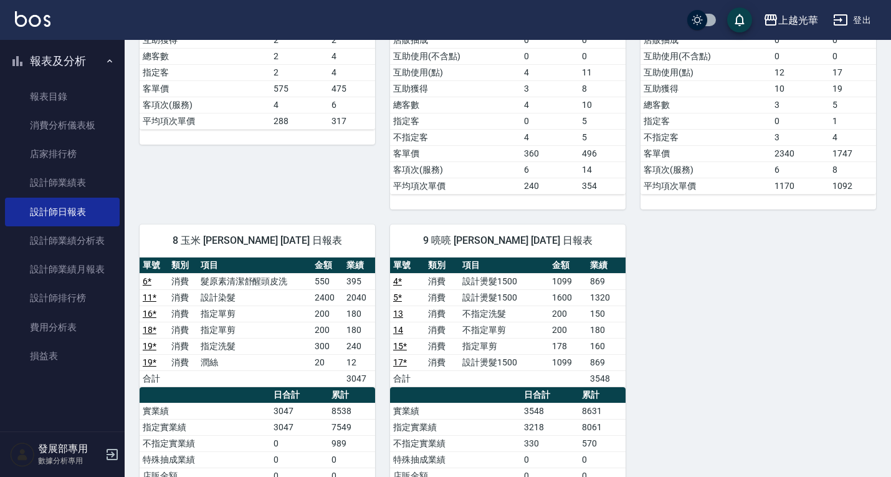
scroll to position [436, 0]
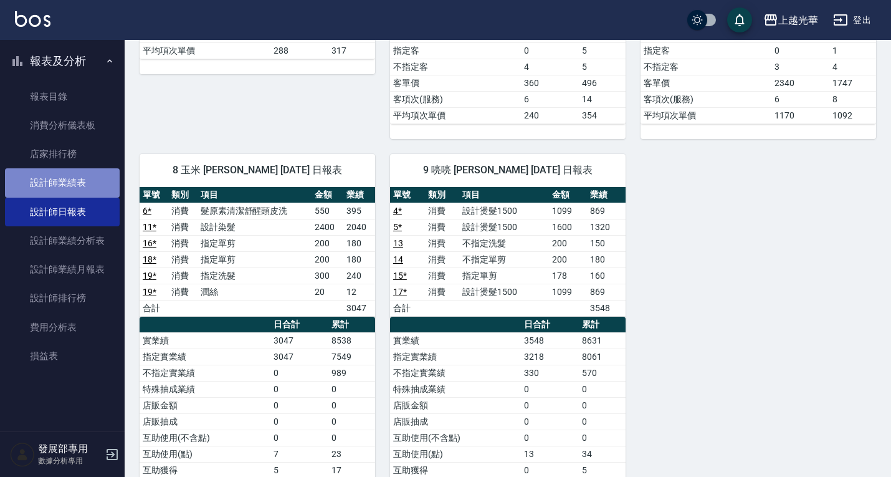
click at [84, 178] on link "設計師業績表" at bounding box center [62, 182] width 115 height 29
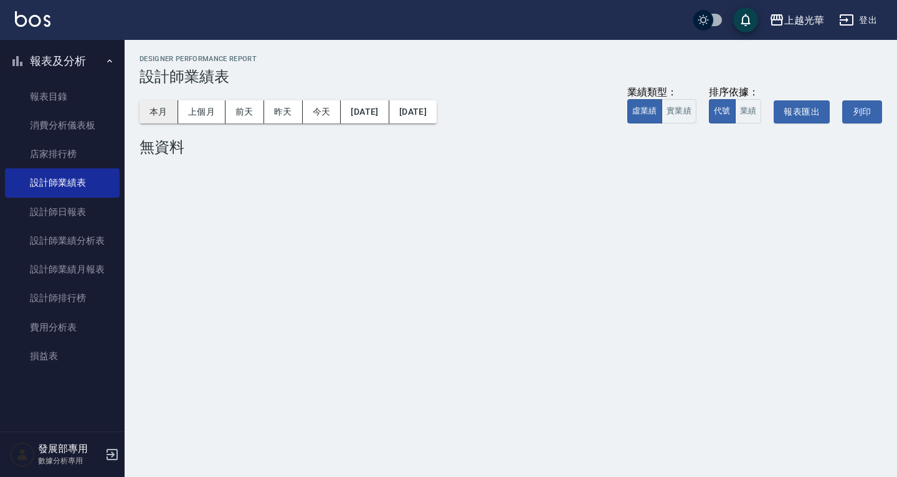
click at [156, 111] on button "本月" at bounding box center [159, 111] width 39 height 23
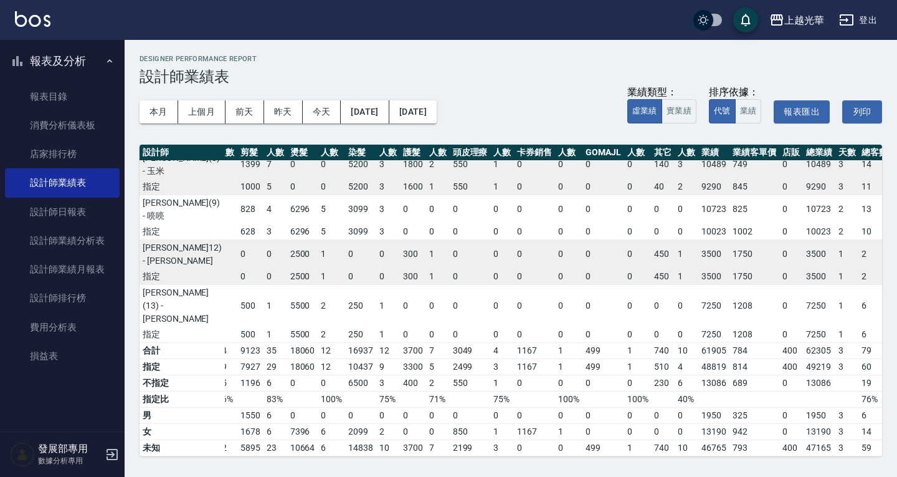
scroll to position [298, 37]
